Goal: Task Accomplishment & Management: Use online tool/utility

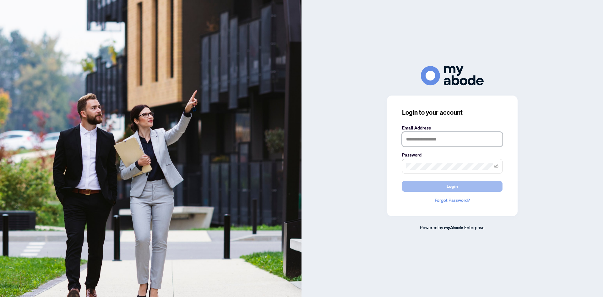
type input "**********"
drag, startPoint x: 449, startPoint y: 188, endPoint x: 589, endPoint y: 164, distance: 142.6
click at [449, 188] on span "Login" at bounding box center [452, 186] width 11 height 10
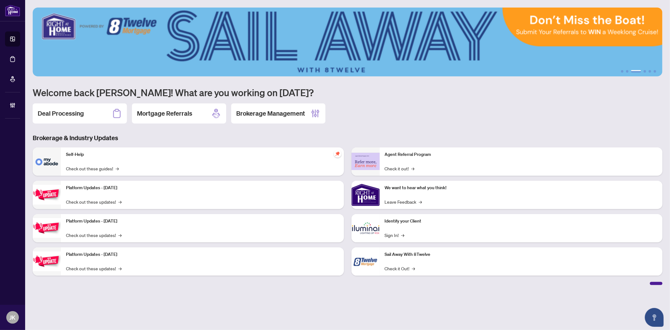
click at [543, 306] on main "1 2 3 4 5 6 Welcome back [PERSON_NAME]! What are you working on [DATE]? Deal Pr…" at bounding box center [347, 165] width 645 height 330
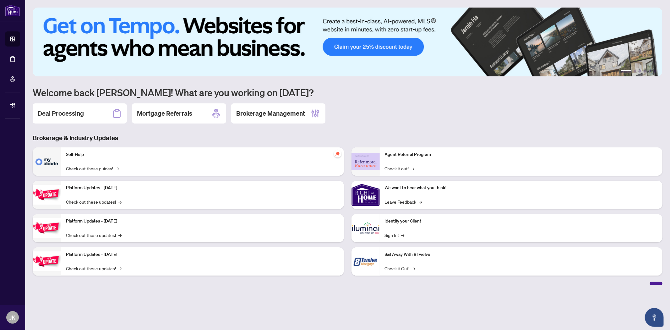
click at [449, 299] on main "1 2 3 4 5 6 Welcome back [PERSON_NAME]! What are you working on [DATE]? Deal Pr…" at bounding box center [347, 165] width 645 height 330
click at [69, 112] on h2 "Deal Processing" at bounding box center [61, 113] width 46 height 9
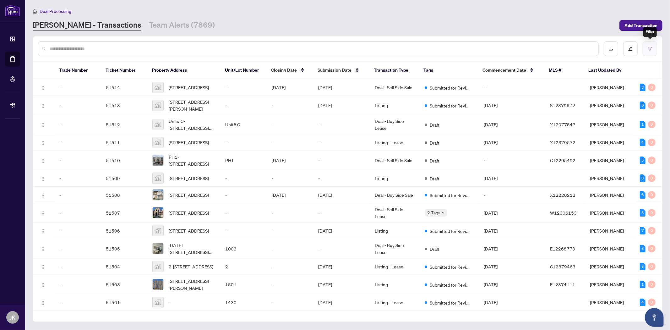
click at [649, 54] on button "button" at bounding box center [650, 48] width 14 height 14
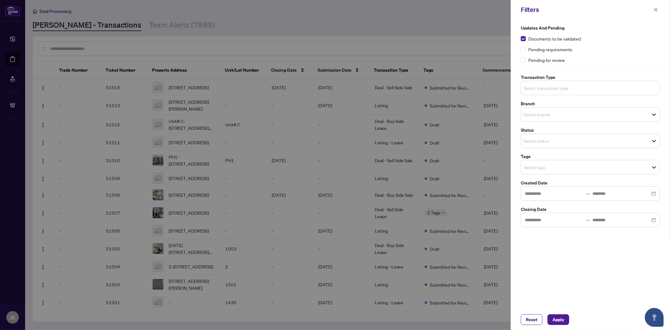
click at [546, 89] on input "search" at bounding box center [546, 88] width 44 height 8
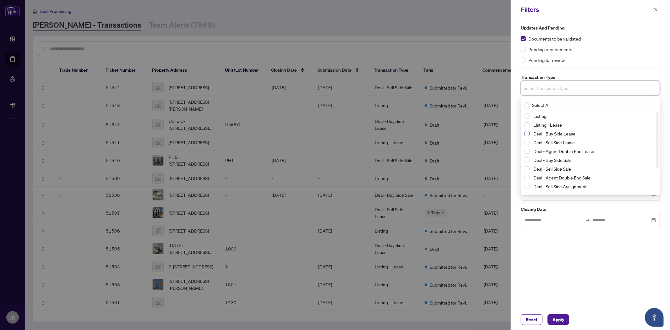
click at [529, 134] on span "Select Deal - Buy Side Lease" at bounding box center [527, 133] width 5 height 5
click at [526, 145] on span "Select Deal - Sell Side Lease" at bounding box center [527, 143] width 5 height 5
click at [527, 154] on span "Select Deal - Agent Double End Lease" at bounding box center [527, 152] width 5 height 5
click at [527, 167] on div "Deal - Sell Side Sale" at bounding box center [591, 171] width 132 height 8
click at [527, 162] on span "Select Deal - Buy Side Sale" at bounding box center [527, 161] width 5 height 5
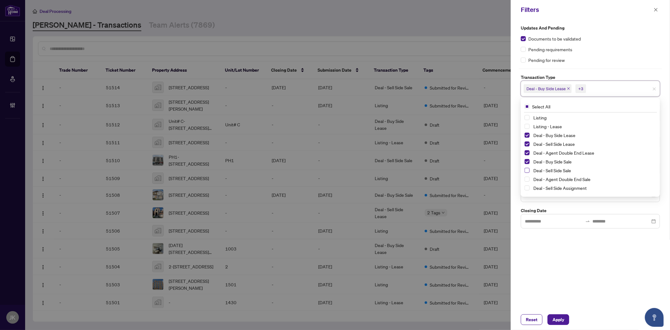
click at [526, 170] on span "Select Deal - Sell Side Sale" at bounding box center [527, 170] width 5 height 5
click at [528, 179] on span "Select Deal - Agent Double End Sale" at bounding box center [527, 179] width 5 height 5
click at [527, 187] on span "Select Deal - Sell Side Assignment" at bounding box center [527, 187] width 5 height 5
click at [526, 164] on span "Select Deal - Buy Side Assignment" at bounding box center [527, 163] width 5 height 5
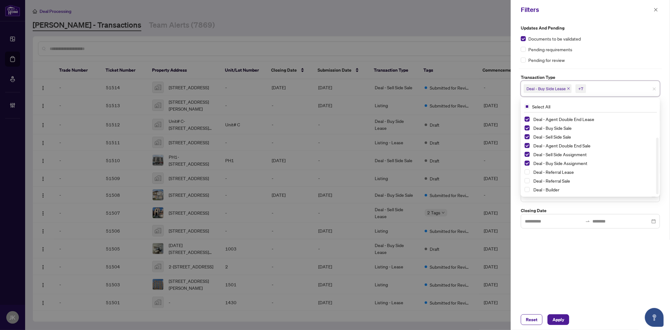
click at [600, 274] on div "Updates and Pending Documents to be validated Pending requirements Pending for …" at bounding box center [590, 164] width 159 height 290
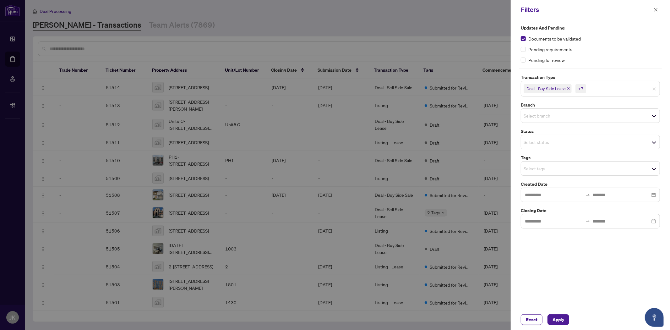
click at [546, 169] on input "search" at bounding box center [546, 169] width 44 height 8
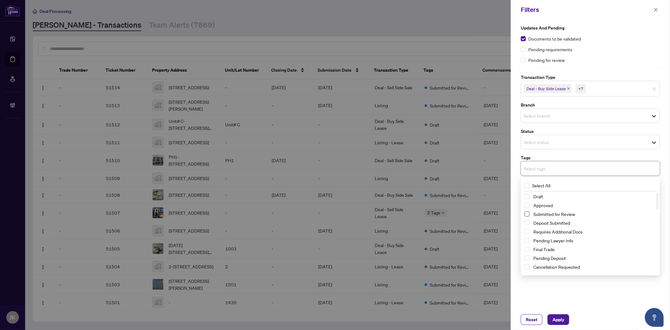
click at [527, 215] on span "Select Submitted for Review" at bounding box center [527, 214] width 5 height 5
click at [550, 118] on input "search" at bounding box center [546, 116] width 44 height 8
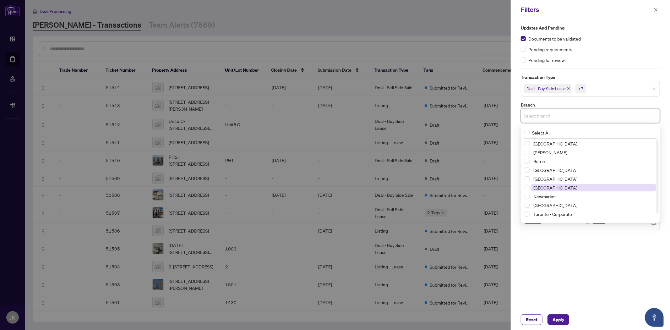
scroll to position [8, 0]
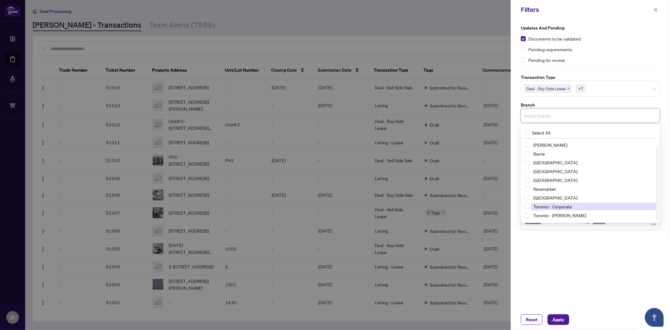
click at [563, 208] on span "Toronto - Corporate" at bounding box center [553, 207] width 39 height 6
click at [542, 215] on span "Toronto - [PERSON_NAME]" at bounding box center [560, 217] width 53 height 6
click at [572, 280] on div "Updates and Pending Documents to be validated Pending requirements Pending for …" at bounding box center [590, 164] width 159 height 290
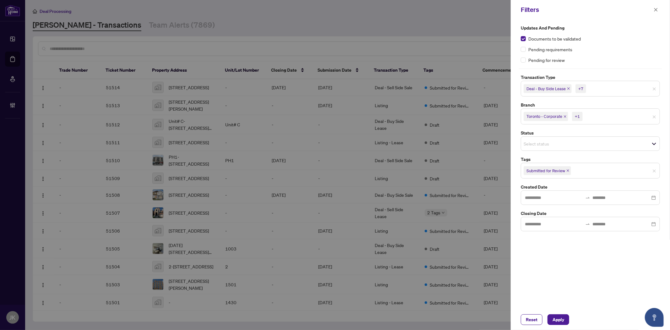
click at [564, 146] on input "search" at bounding box center [546, 144] width 44 height 8
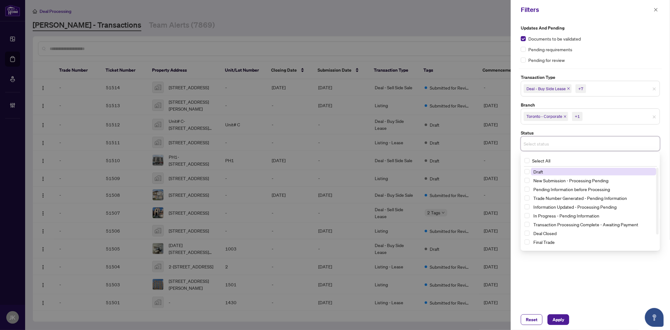
click at [564, 146] on input "search" at bounding box center [546, 144] width 44 height 8
click at [621, 293] on div "Updates and Pending Documents to be validated Pending requirements Pending for …" at bounding box center [590, 164] width 159 height 290
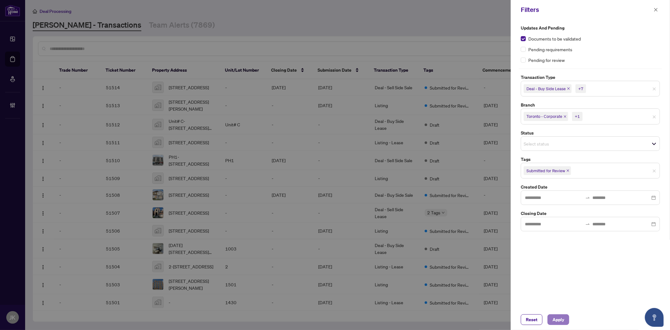
click at [563, 319] on span "Apply" at bounding box center [559, 320] width 12 height 10
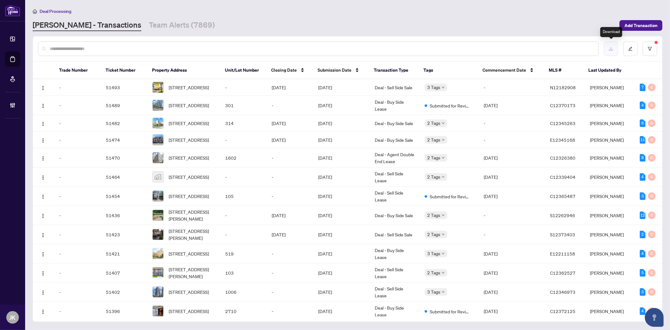
click at [612, 48] on icon "download" at bounding box center [611, 49] width 4 height 4
